Goal: Information Seeking & Learning: Learn about a topic

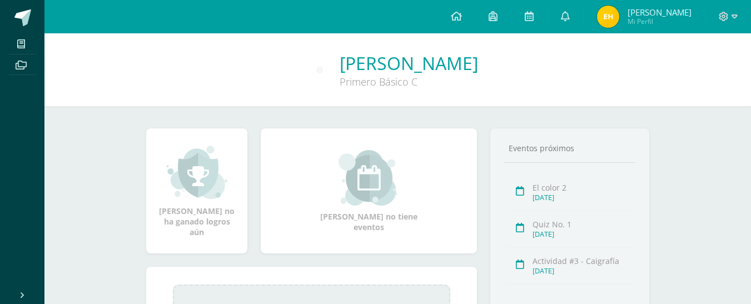
click at [608, 13] on img at bounding box center [608, 17] width 22 height 22
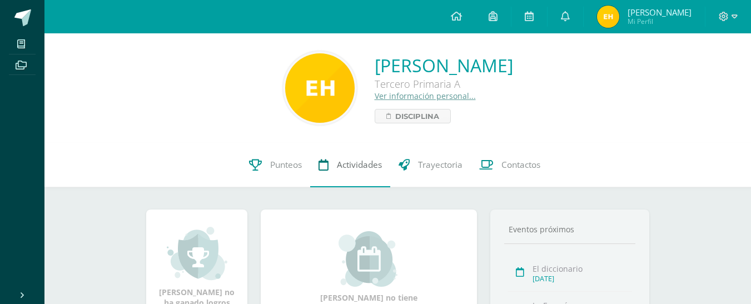
click at [357, 162] on span "Actividades" at bounding box center [359, 165] width 45 height 12
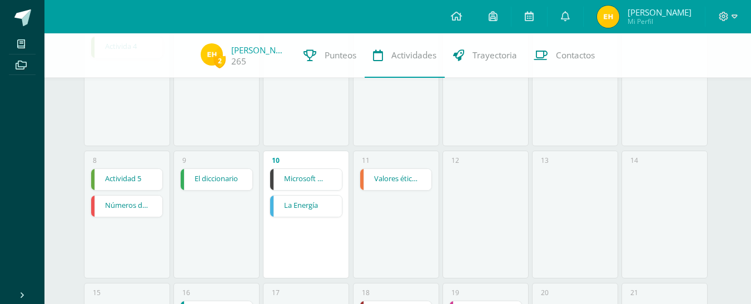
scroll to position [178, 0]
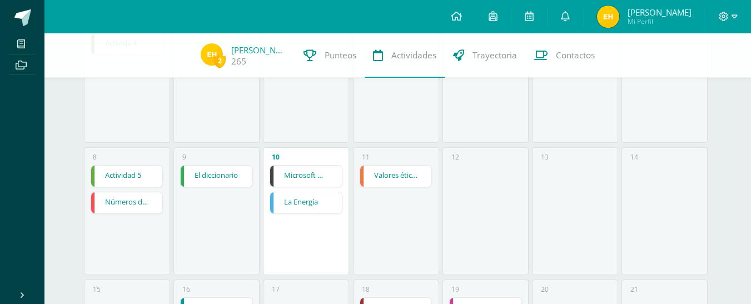
click at [302, 177] on link "Microsoft Word menú Colocación de márgenes" at bounding box center [306, 176] width 72 height 21
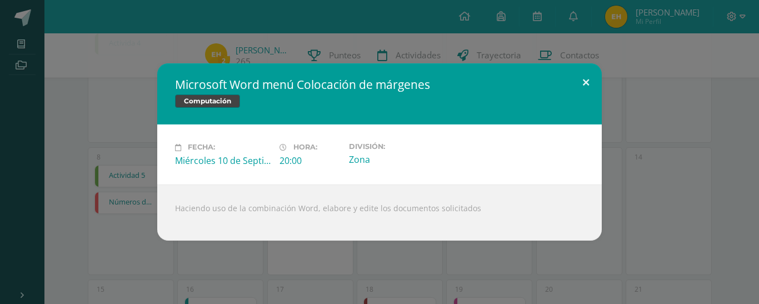
click at [588, 86] on button at bounding box center [586, 82] width 32 height 38
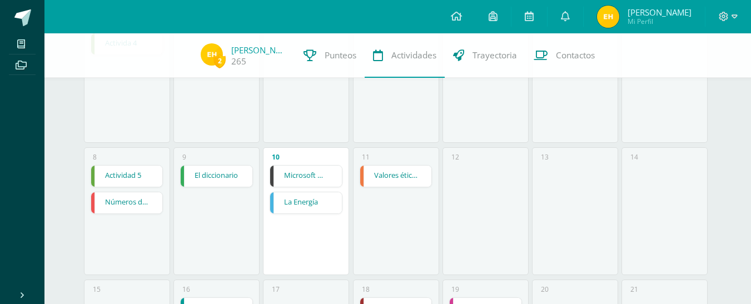
click at [297, 177] on link "Microsoft Word menú Colocación de márgenes" at bounding box center [306, 176] width 72 height 21
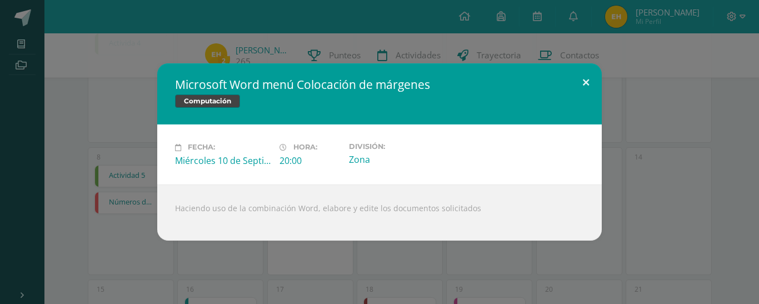
click at [590, 69] on button at bounding box center [586, 82] width 32 height 38
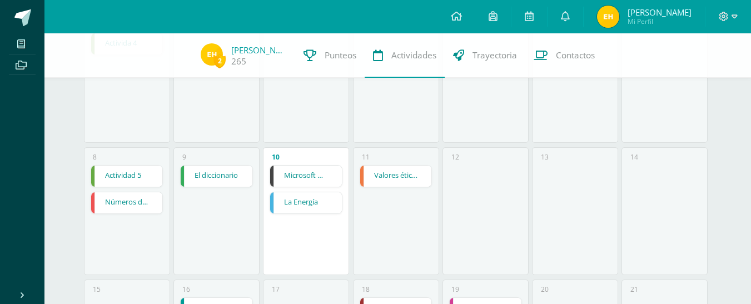
click at [307, 177] on link "Microsoft Word menú Colocación de márgenes" at bounding box center [306, 176] width 72 height 21
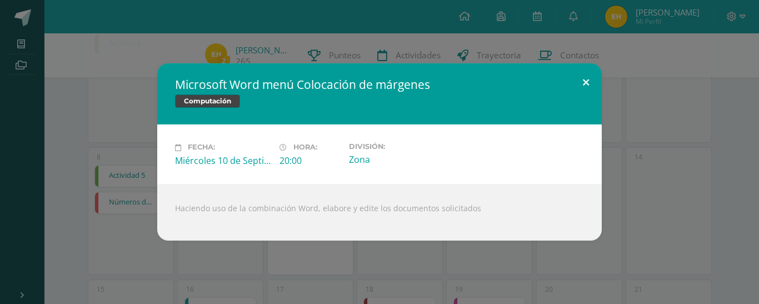
click at [589, 83] on button at bounding box center [586, 82] width 32 height 38
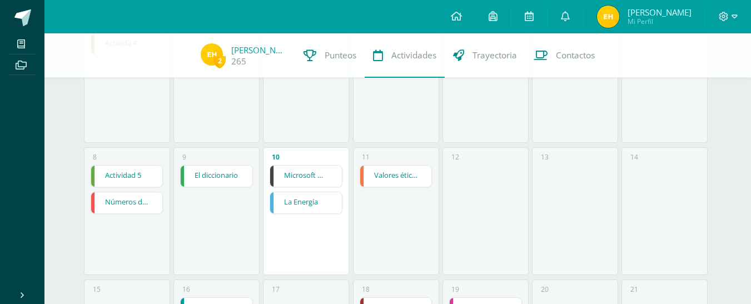
click at [307, 179] on link "Microsoft Word menú Colocación de márgenes" at bounding box center [306, 176] width 72 height 21
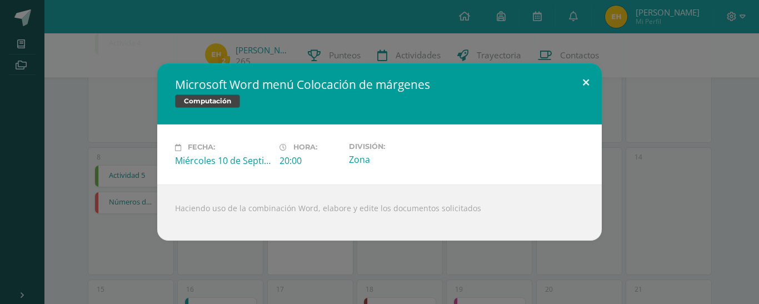
click at [588, 84] on button at bounding box center [586, 82] width 32 height 38
